Goal: Task Accomplishment & Management: Complete application form

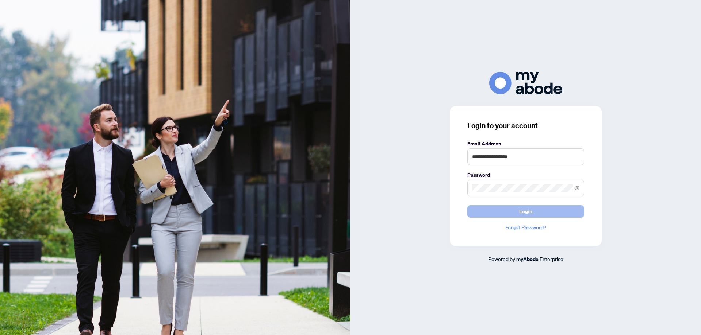
click at [520, 207] on span "Login" at bounding box center [525, 212] width 13 height 12
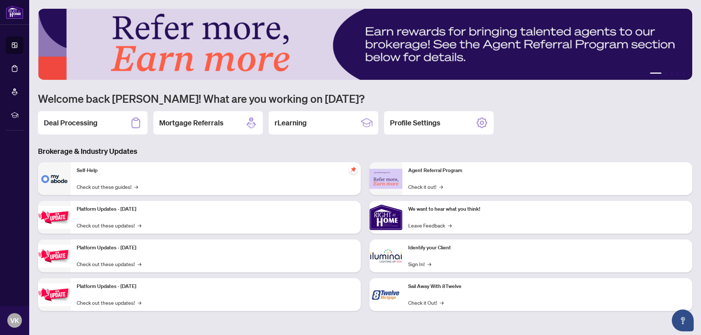
click at [536, 103] on h1 "Welcome back [PERSON_NAME]! What are you working on [DATE]?" at bounding box center [365, 99] width 654 height 14
click at [106, 126] on div "Deal Processing" at bounding box center [92, 122] width 109 height 23
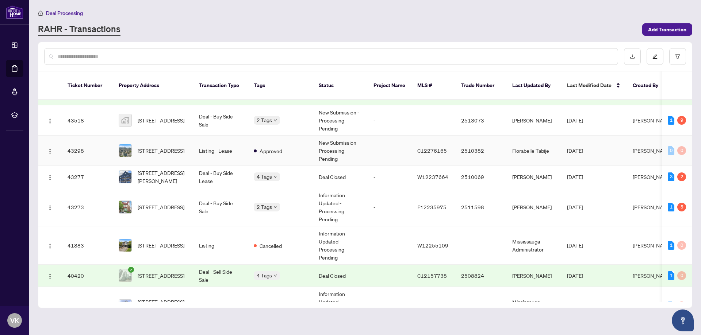
scroll to position [333, 0]
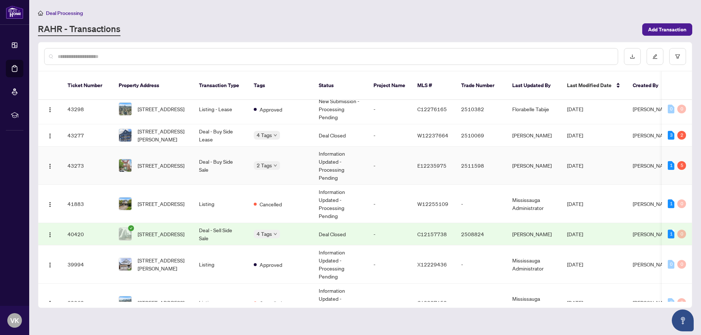
click at [529, 159] on td "[PERSON_NAME]" at bounding box center [533, 166] width 55 height 38
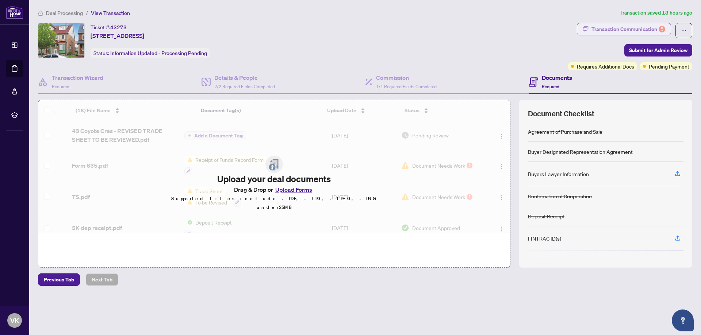
click at [637, 28] on div "Transaction Communication 5" at bounding box center [628, 29] width 74 height 12
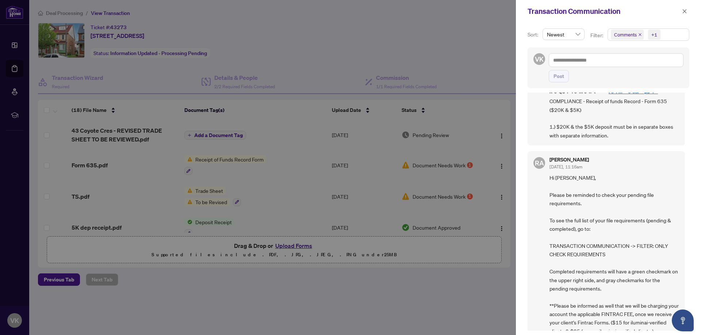
scroll to position [42, 0]
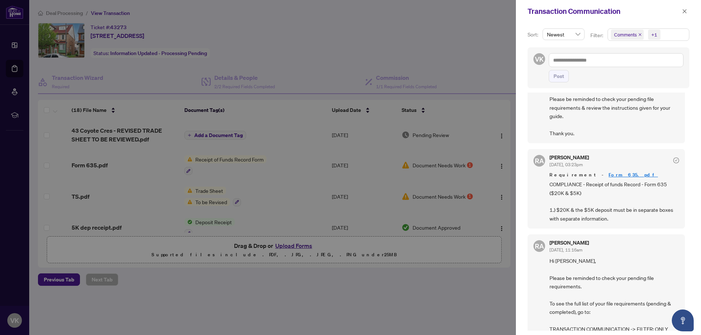
click at [608, 176] on link "Form 635.pdf" at bounding box center [632, 175] width 49 height 6
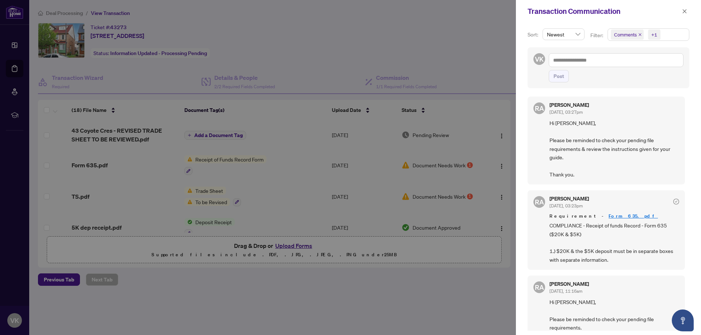
scroll to position [0, 0]
click at [373, 48] on div at bounding box center [350, 167] width 701 height 335
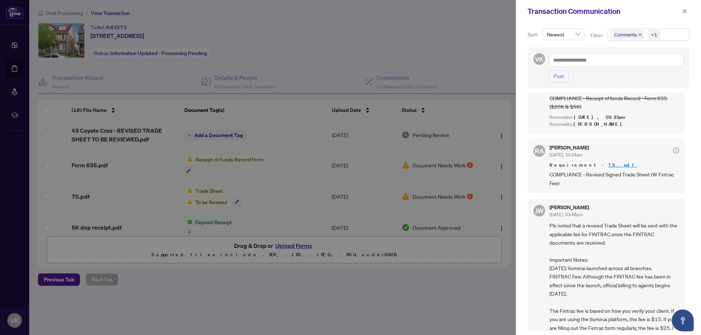
scroll to position [458, 0]
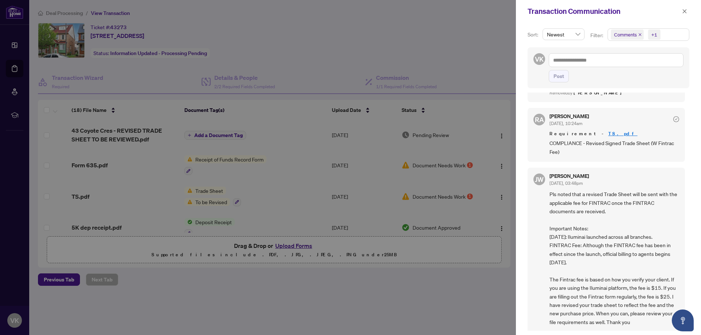
click at [290, 246] on div at bounding box center [350, 167] width 701 height 335
click at [685, 7] on span "button" at bounding box center [684, 11] width 5 height 12
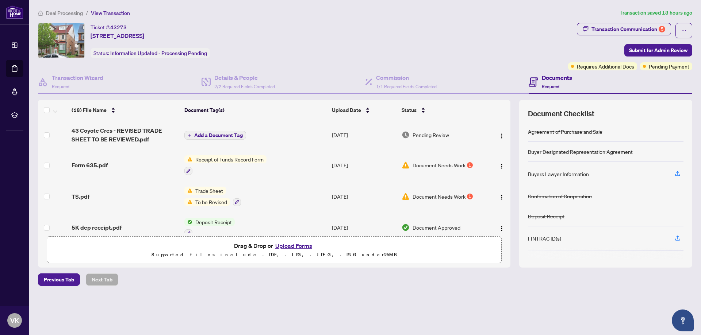
click at [284, 244] on button "Upload Forms" at bounding box center [293, 245] width 41 height 9
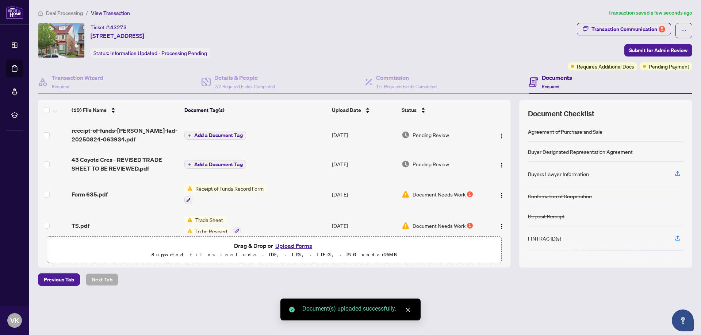
click at [211, 134] on span "Add a Document Tag" at bounding box center [218, 135] width 49 height 5
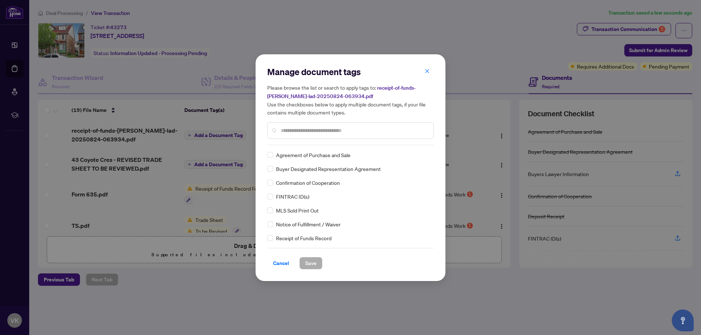
click at [299, 132] on input "text" at bounding box center [354, 131] width 147 height 8
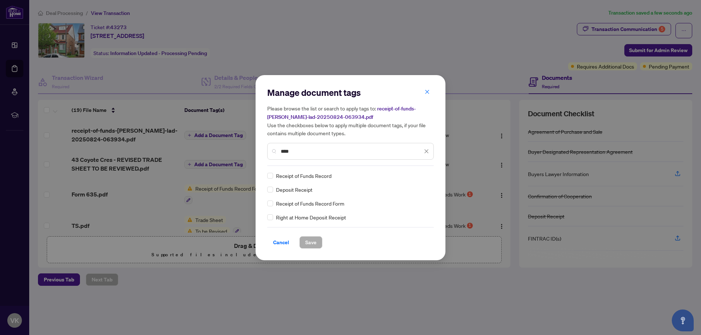
type input "****"
click at [308, 238] on span "Save" at bounding box center [310, 243] width 11 height 12
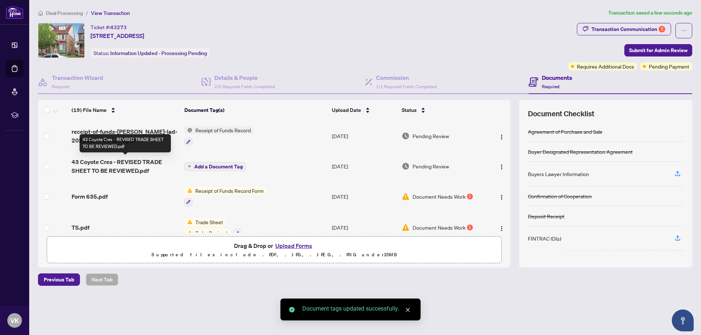
click at [143, 158] on span "43 Coyote Cres - REVISED TRADE SHEET TO BE REVIEWED.pdf" at bounding box center [125, 167] width 107 height 18
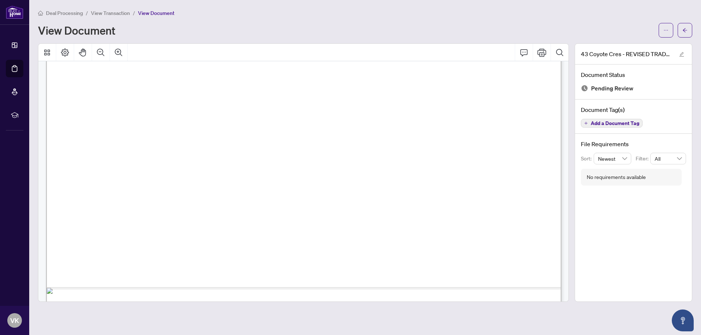
scroll to position [368, 0]
click at [669, 28] on button "button" at bounding box center [665, 30] width 15 height 15
click at [640, 49] on span "Download" at bounding box center [639, 46] width 55 height 8
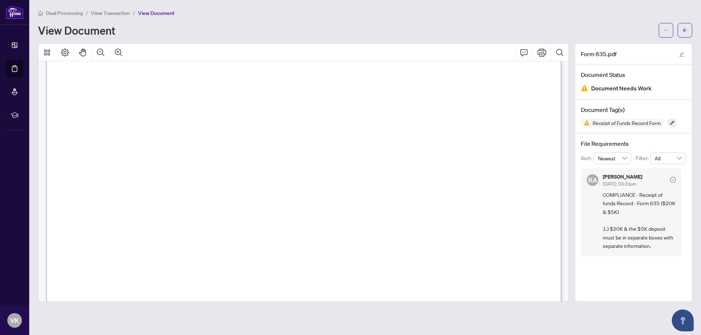
scroll to position [184, 0]
click at [107, 13] on span "View Transaction" at bounding box center [110, 13] width 39 height 7
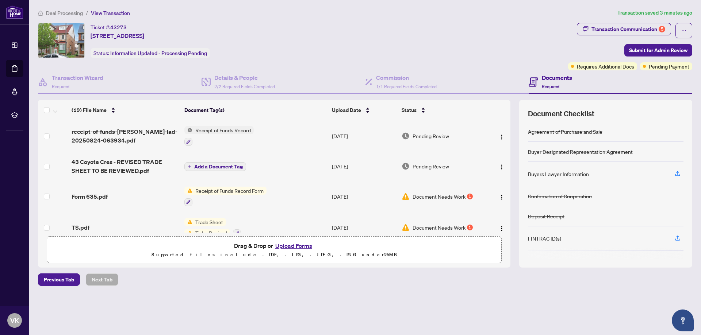
click at [288, 246] on button "Upload Forms" at bounding box center [293, 245] width 41 height 9
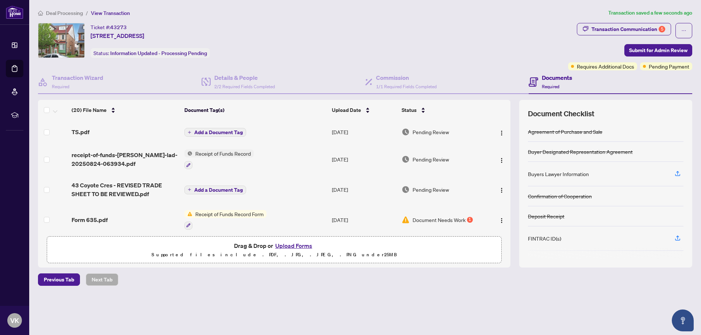
click at [199, 128] on button "Add a Document Tag" at bounding box center [215, 132] width 62 height 9
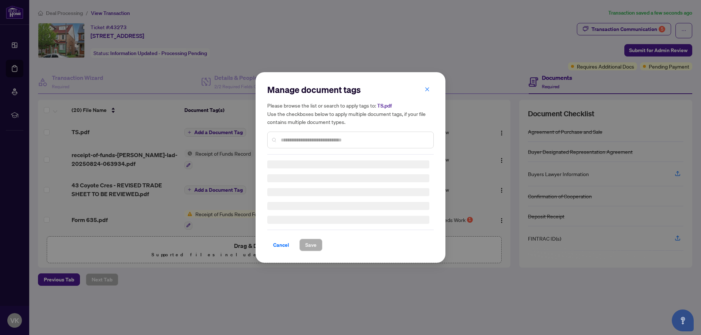
click at [322, 137] on div "Manage document tags Please browse the list or search to apply tags to: TS.pdf …" at bounding box center [350, 119] width 166 height 71
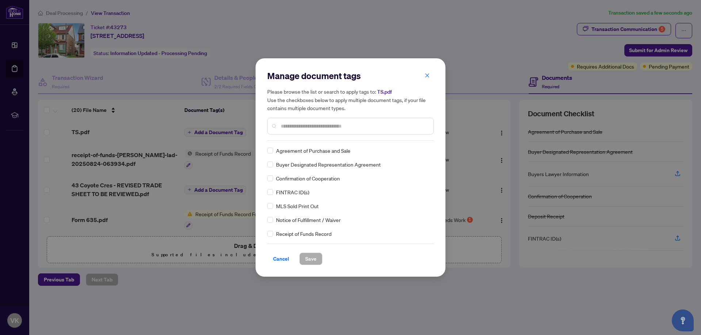
click at [320, 129] on input "text" at bounding box center [354, 126] width 147 height 8
type input "*****"
click at [305, 258] on span "Save" at bounding box center [310, 259] width 11 height 12
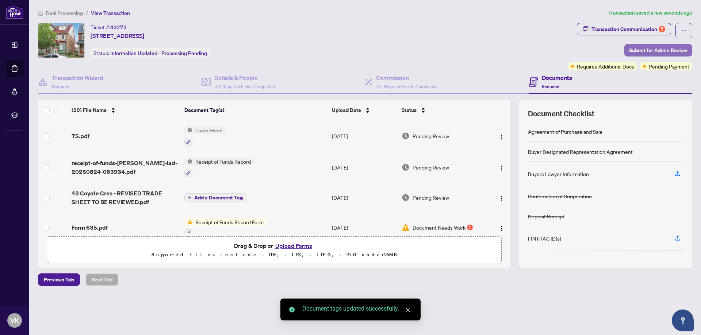
click at [654, 48] on span "Submit for Admin Review" at bounding box center [658, 51] width 58 height 12
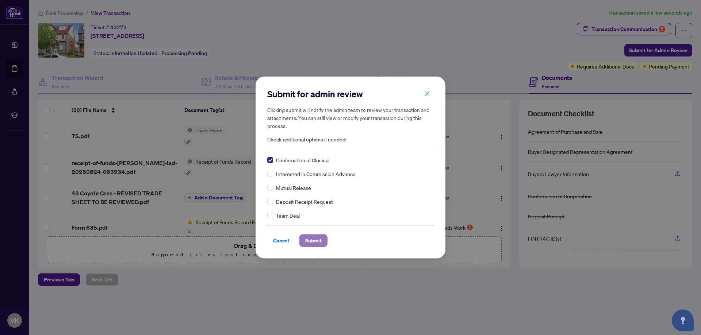
click at [317, 239] on span "Submit" at bounding box center [313, 241] width 16 height 12
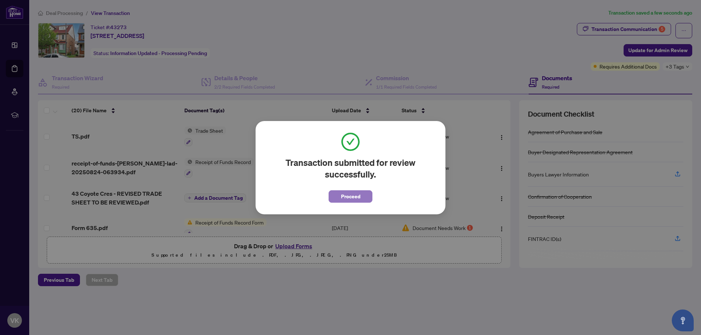
click at [344, 194] on span "Proceed" at bounding box center [350, 197] width 19 height 12
